Goal: Transaction & Acquisition: Purchase product/service

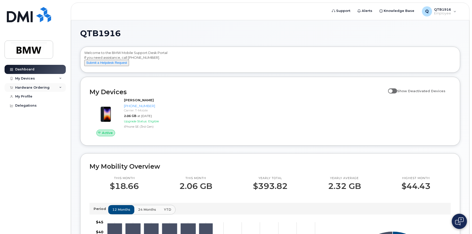
click at [62, 88] on div "Hardware Ordering" at bounding box center [35, 87] width 61 height 9
click at [34, 107] on div "New Order" at bounding box center [26, 106] width 19 height 5
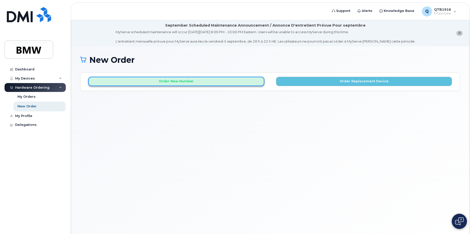
click at [243, 79] on button "Order New Number" at bounding box center [176, 81] width 176 height 9
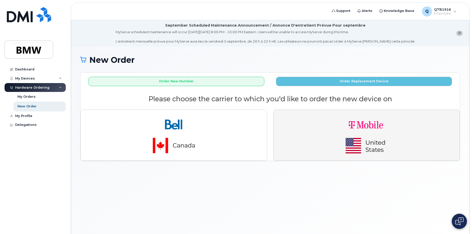
click at [292, 131] on button "button" at bounding box center [366, 134] width 187 height 51
